Goal: Information Seeking & Learning: Learn about a topic

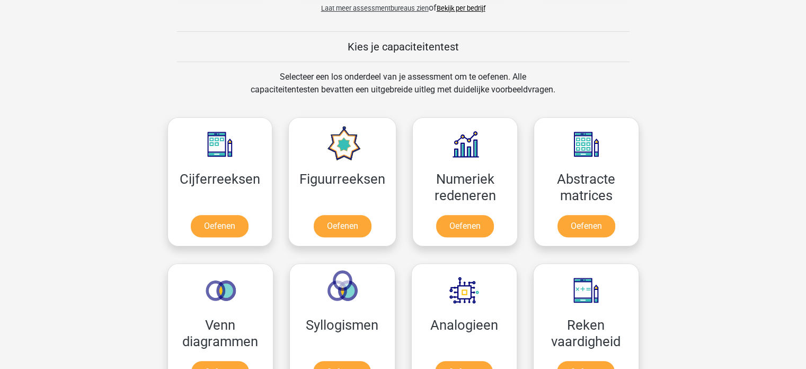
scroll to position [477, 0]
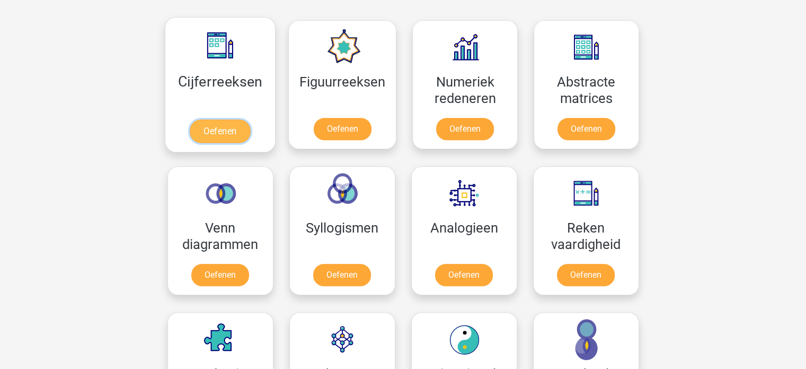
click at [225, 136] on link "Oefenen" at bounding box center [220, 130] width 60 height 23
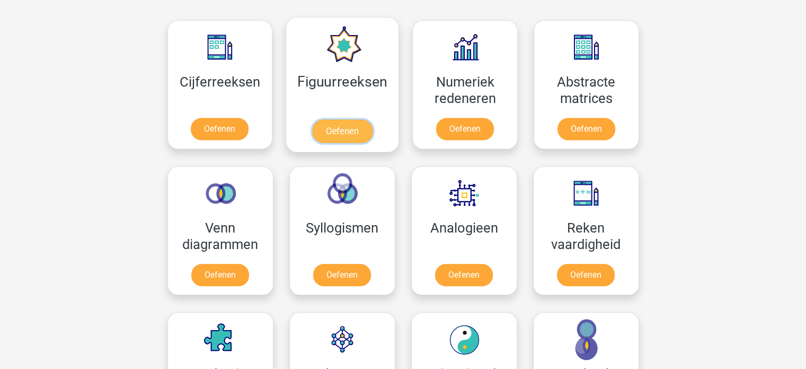
click at [337, 124] on link "Oefenen" at bounding box center [342, 130] width 60 height 23
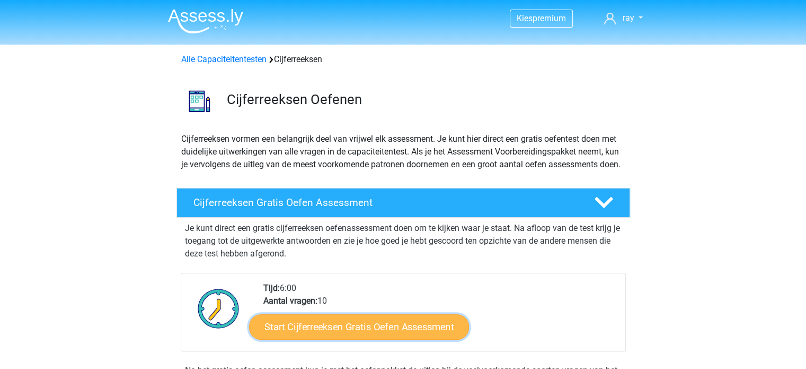
click at [383, 339] on link "Start Cijferreeksen Gratis Oefen Assessment" at bounding box center [359, 325] width 220 height 25
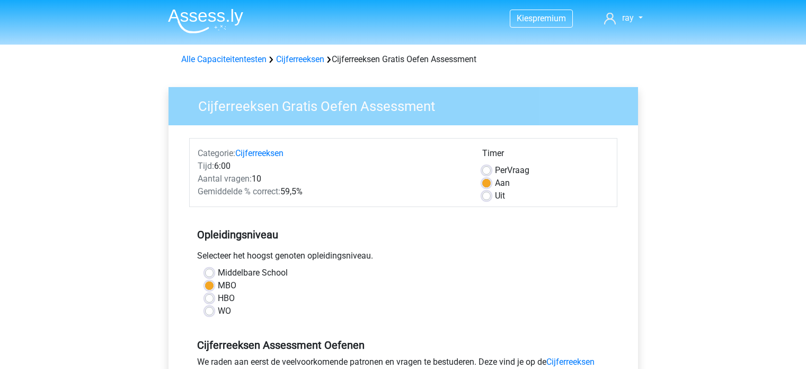
scroll to position [159, 0]
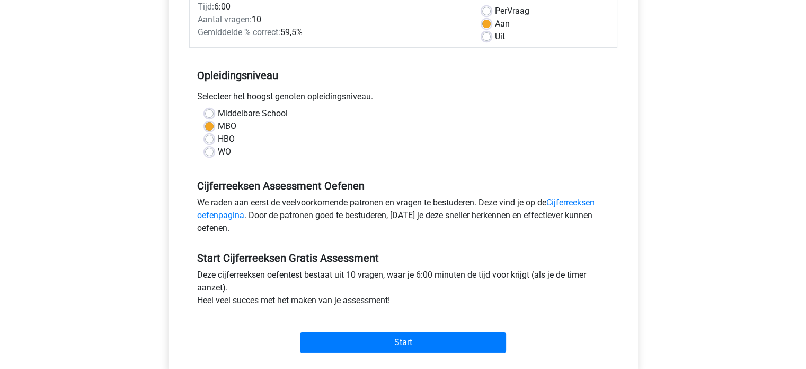
click at [409, 330] on div "Start" at bounding box center [403, 333] width 428 height 37
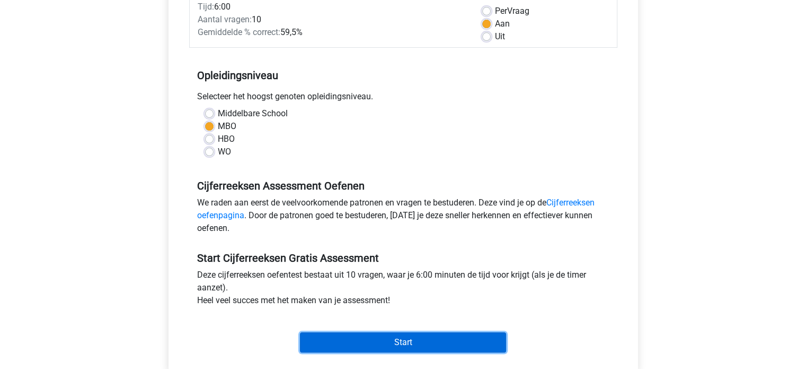
click at [409, 338] on input "Start" at bounding box center [403, 342] width 206 height 20
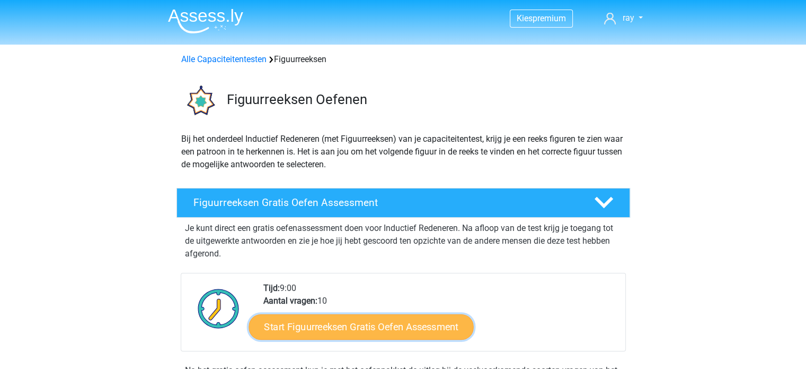
click at [397, 329] on link "Start Figuurreeksen Gratis Oefen Assessment" at bounding box center [361, 325] width 225 height 25
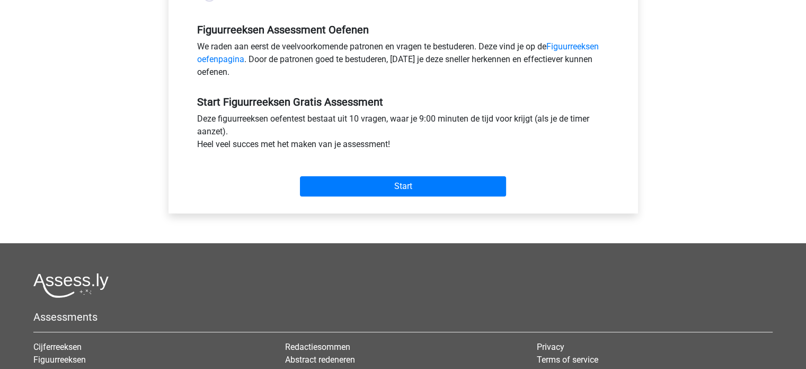
scroll to position [318, 0]
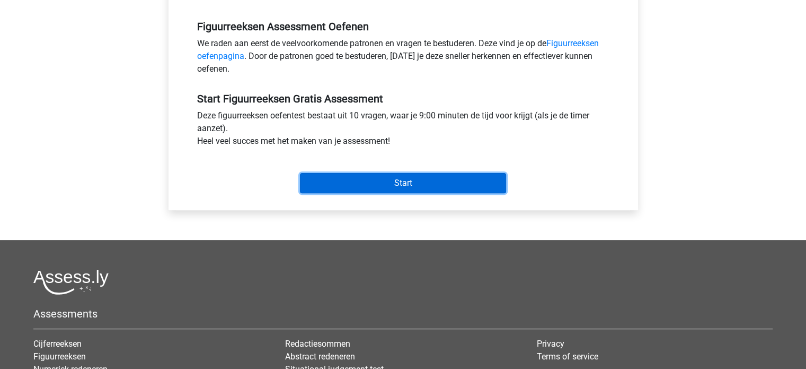
click at [434, 190] on input "Start" at bounding box center [403, 183] width 206 height 20
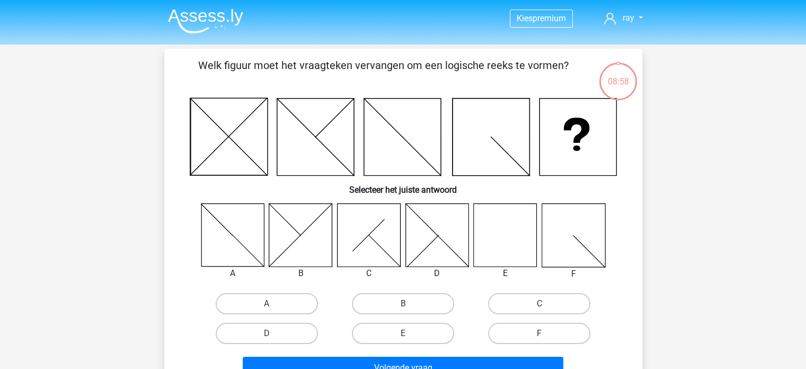
click at [505, 223] on icon at bounding box center [505, 234] width 63 height 63
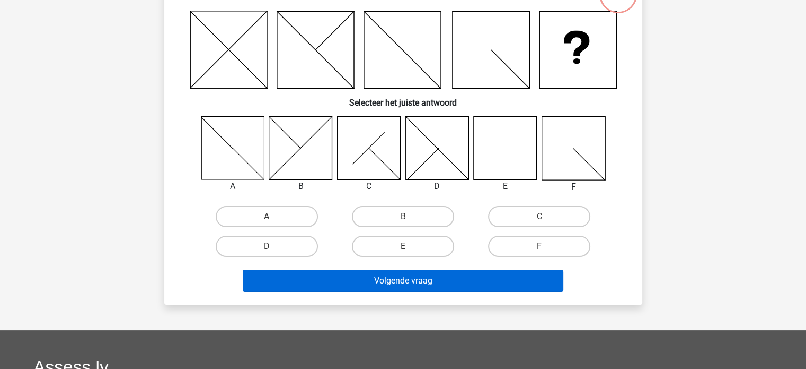
scroll to position [106, 0]
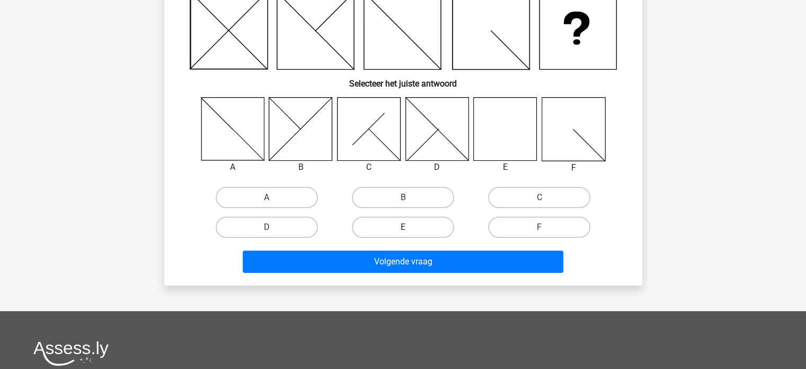
click at [435, 233] on label "E" at bounding box center [403, 226] width 102 height 21
click at [410, 233] on input "E" at bounding box center [406, 230] width 7 height 7
radio input "true"
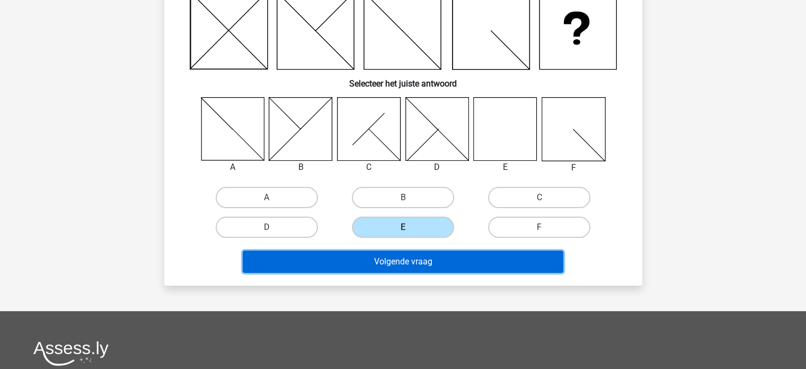
click at [428, 260] on button "Volgende vraag" at bounding box center [403, 261] width 321 height 22
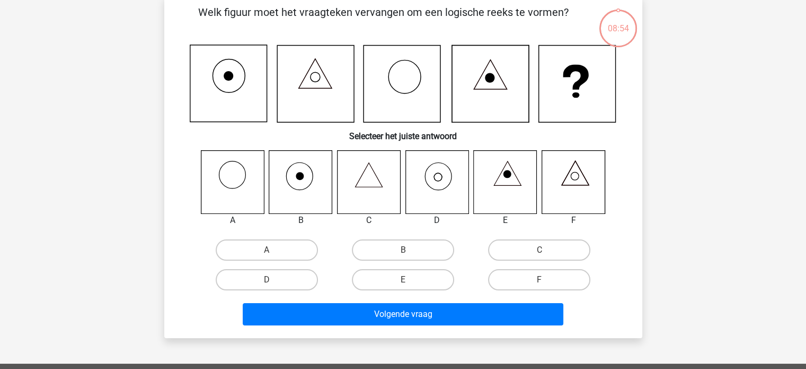
scroll to position [49, 0]
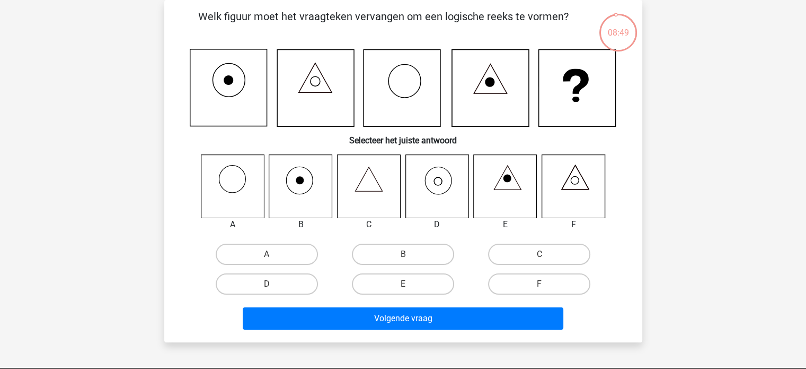
click at [722, 253] on div "Kies premium ray [EMAIL_ADDRESS][DOMAIN_NAME]" at bounding box center [403, 299] width 806 height 696
click at [287, 285] on label "D" at bounding box center [267, 283] width 102 height 21
click at [274, 285] on input "D" at bounding box center [270, 287] width 7 height 7
radio input "true"
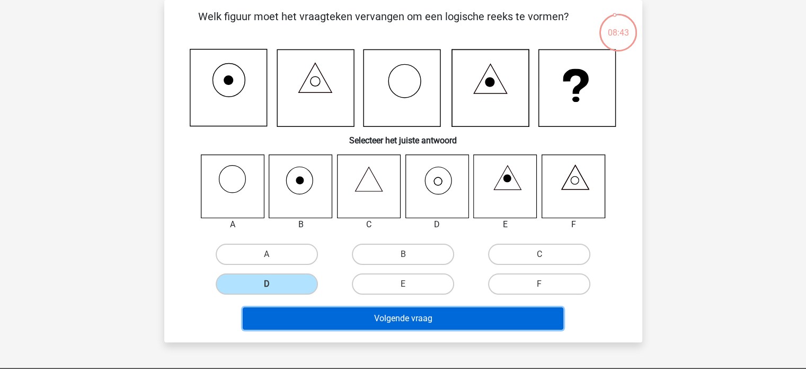
click at [418, 318] on button "Volgende vraag" at bounding box center [403, 318] width 321 height 22
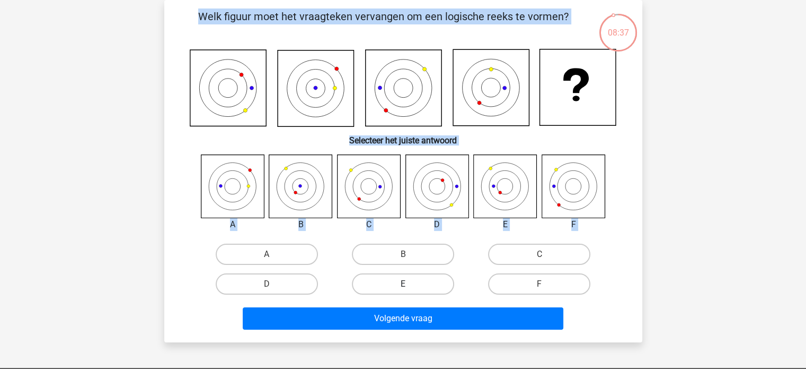
click at [418, 284] on label "E" at bounding box center [403, 283] width 102 height 21
click at [410, 284] on input "E" at bounding box center [406, 287] width 7 height 7
radio input "true"
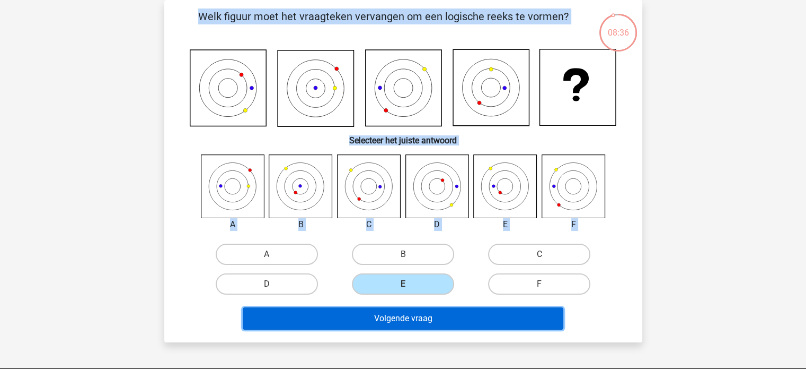
click at [423, 313] on button "Volgende vraag" at bounding box center [403, 318] width 321 height 22
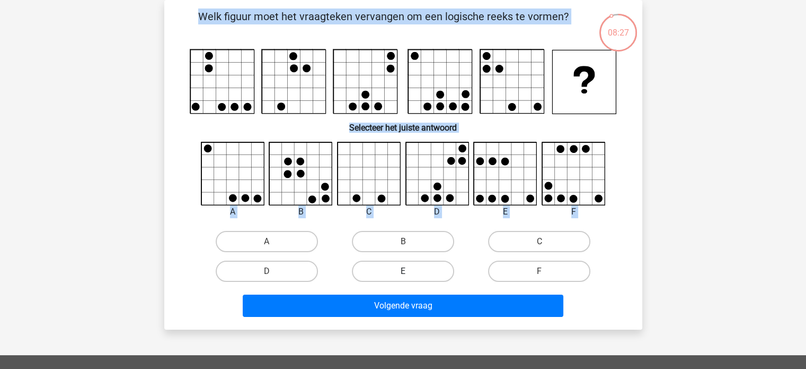
click at [400, 275] on label "E" at bounding box center [403, 270] width 102 height 21
click at [403, 275] on input "E" at bounding box center [406, 274] width 7 height 7
radio input "true"
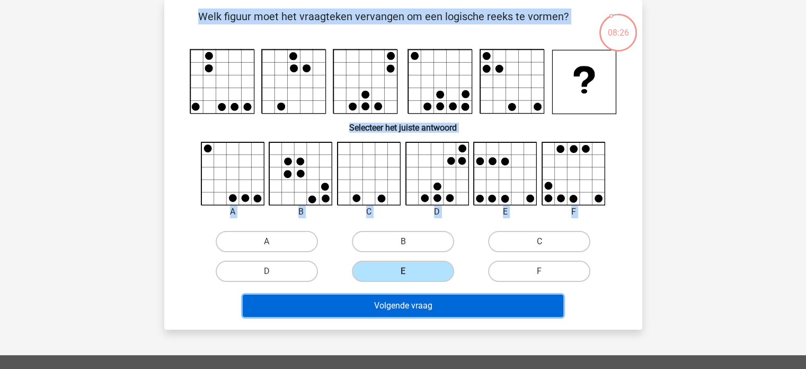
click at [409, 299] on button "Volgende vraag" at bounding box center [403, 305] width 321 height 22
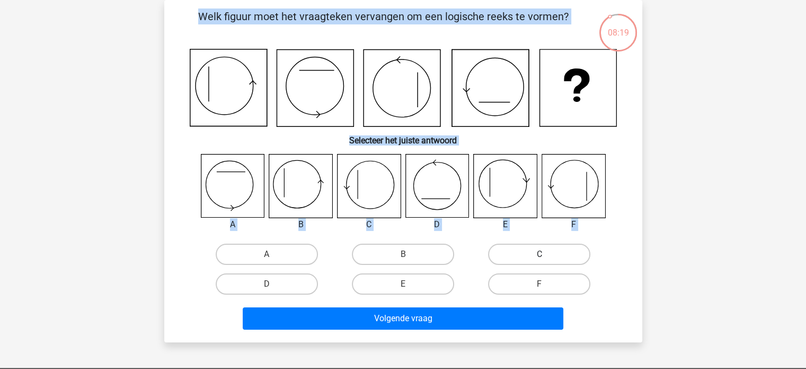
click at [520, 246] on label "C" at bounding box center [539, 253] width 102 height 21
click at [540, 254] on input "C" at bounding box center [543, 257] width 7 height 7
radio input "true"
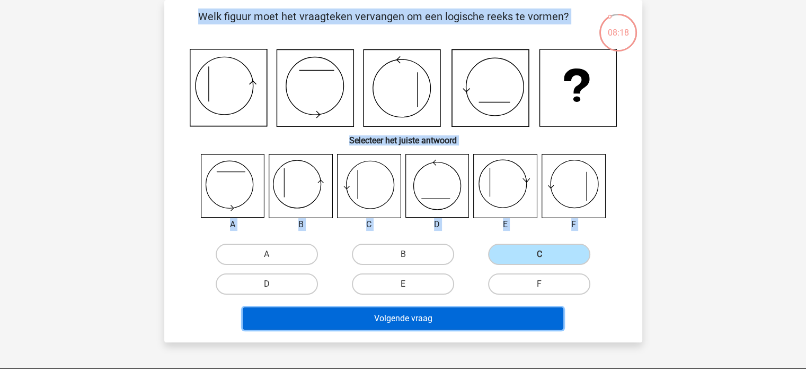
click at [455, 309] on button "Volgende vraag" at bounding box center [403, 318] width 321 height 22
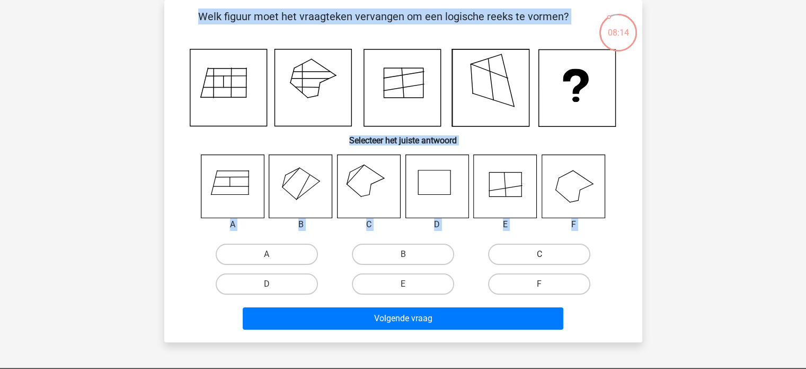
click at [521, 256] on label "C" at bounding box center [539, 253] width 102 height 21
click at [540, 256] on input "C" at bounding box center [543, 257] width 7 height 7
radio input "true"
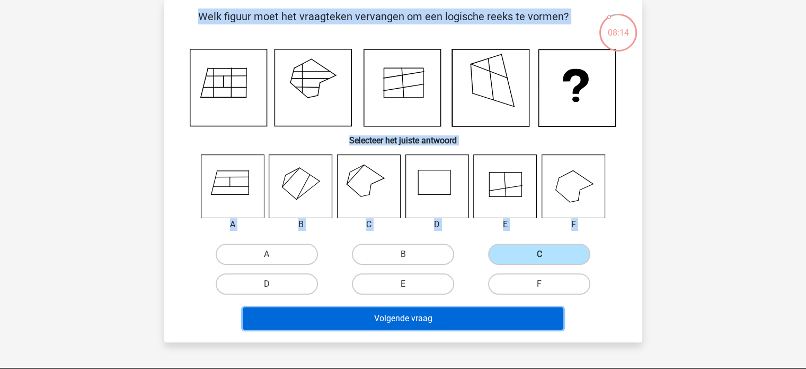
click at [469, 318] on button "Volgende vraag" at bounding box center [403, 318] width 321 height 22
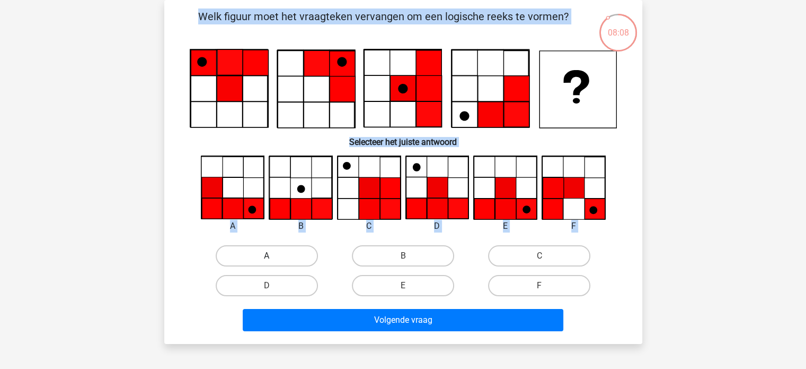
click at [297, 263] on label "A" at bounding box center [267, 255] width 102 height 21
click at [274, 262] on input "A" at bounding box center [270, 259] width 7 height 7
radio input "true"
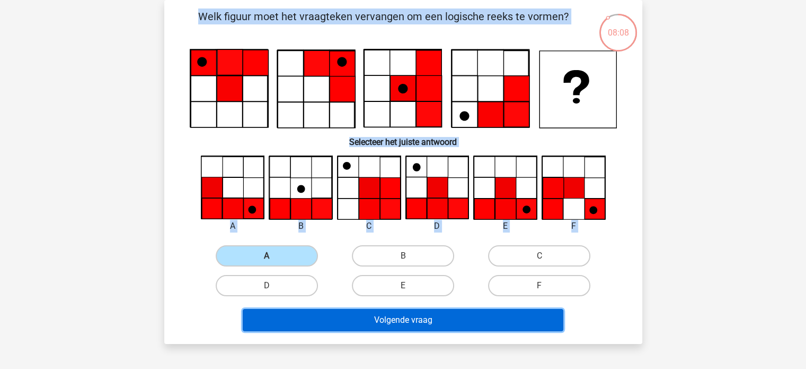
click at [384, 326] on button "Volgende vraag" at bounding box center [403, 320] width 321 height 22
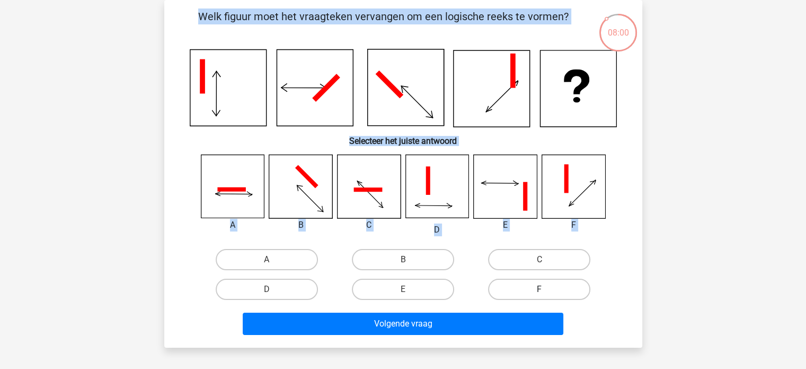
click at [529, 292] on label "F" at bounding box center [539, 288] width 102 height 21
click at [540, 292] on input "F" at bounding box center [543, 292] width 7 height 7
radio input "true"
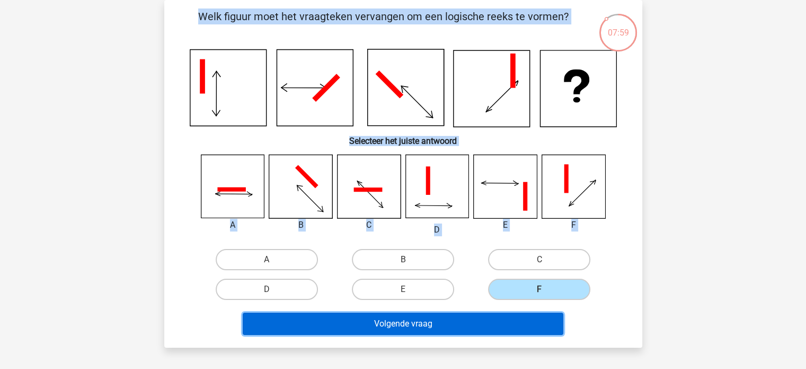
click at [484, 315] on button "Volgende vraag" at bounding box center [403, 323] width 321 height 22
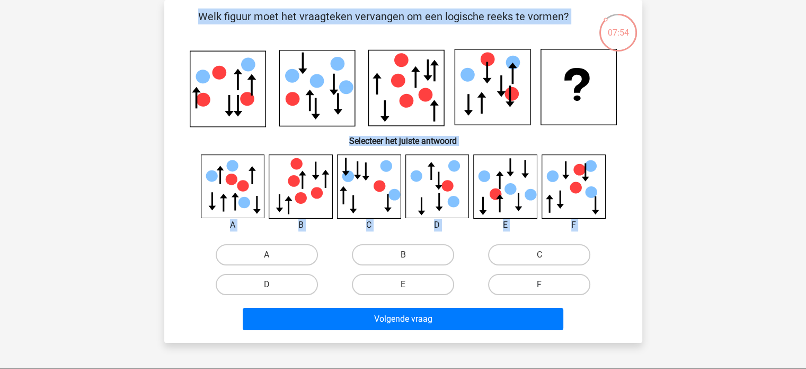
click at [514, 279] on label "F" at bounding box center [539, 284] width 102 height 21
click at [540, 284] on input "F" at bounding box center [543, 287] width 7 height 7
radio input "true"
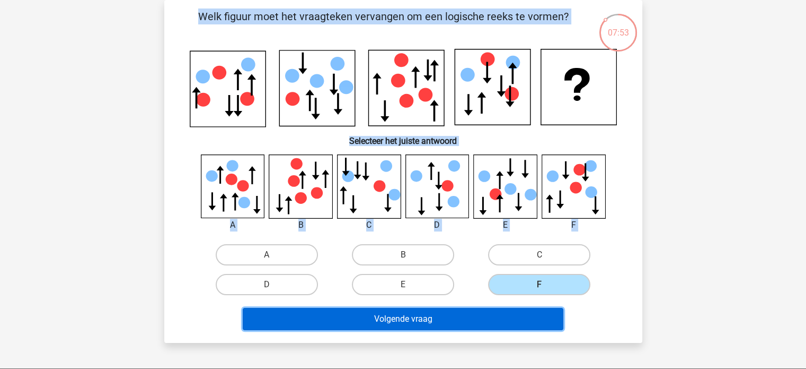
click at [483, 313] on button "Volgende vraag" at bounding box center [403, 319] width 321 height 22
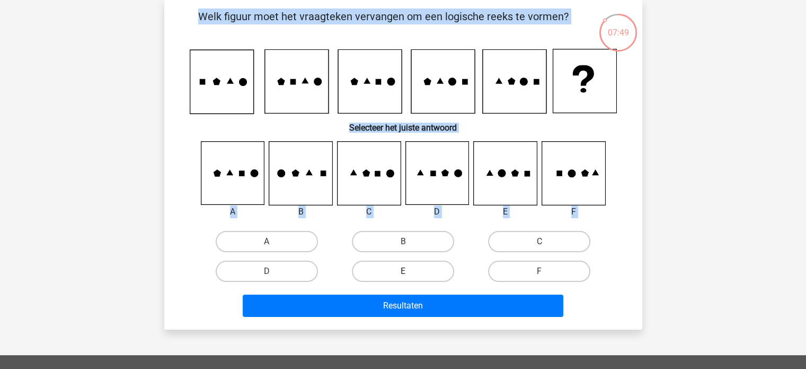
click at [437, 267] on label "E" at bounding box center [403, 270] width 102 height 21
click at [410, 271] on input "E" at bounding box center [406, 274] width 7 height 7
radio input "true"
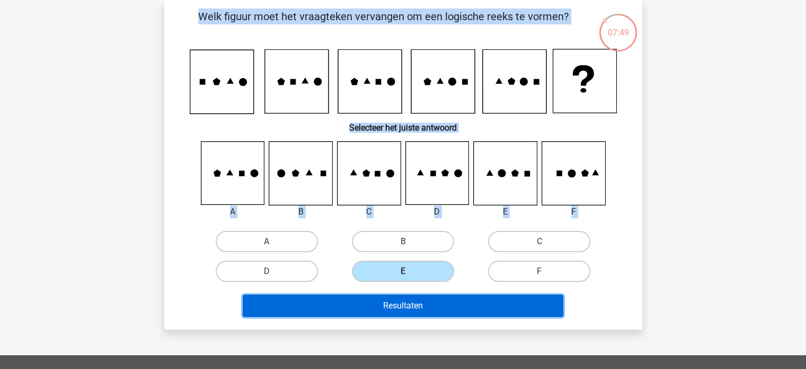
click at [437, 304] on button "Resultaten" at bounding box center [403, 305] width 321 height 22
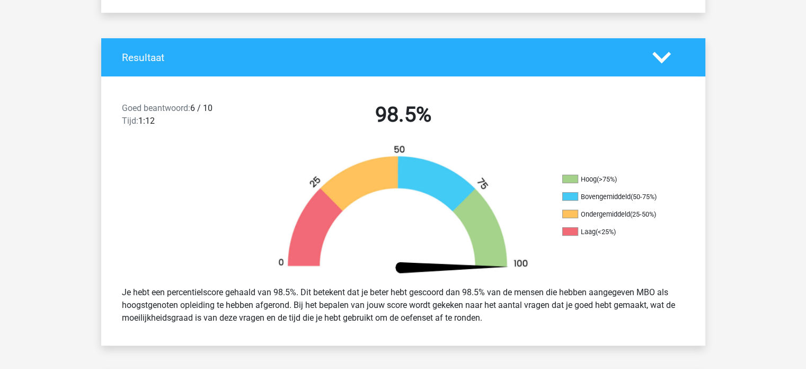
scroll to position [212, 0]
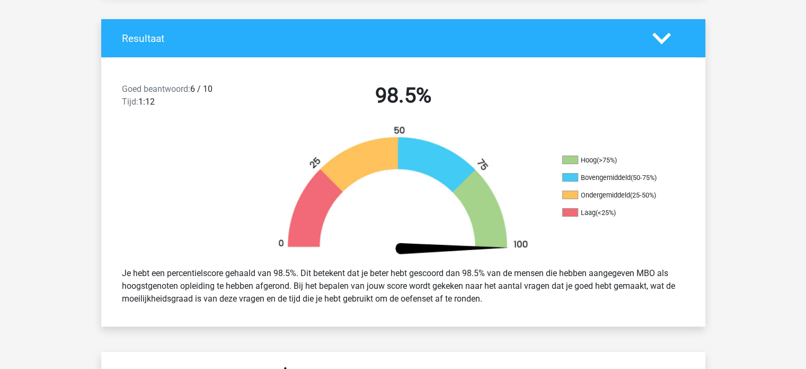
click at [649, 243] on div "Hoog (>75%) Bovengemiddeld (50-75%) Ondergemiddeld (25-50%) Laag (<25%)" at bounding box center [403, 191] width 604 height 133
